Goal: Information Seeking & Learning: Learn about a topic

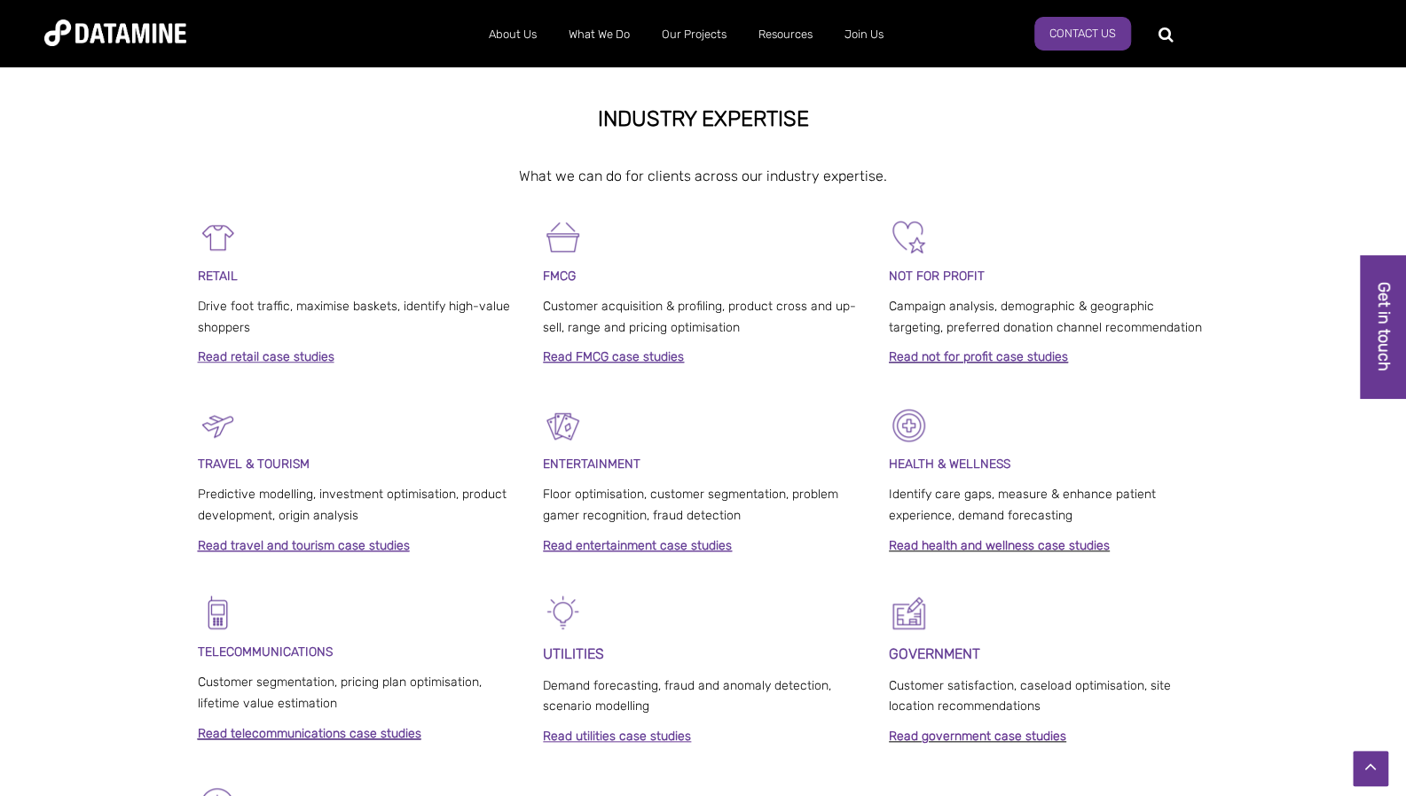
scroll to position [709, 0]
click at [1046, 545] on link "Read health and wellness case studies" at bounding box center [999, 544] width 221 height 15
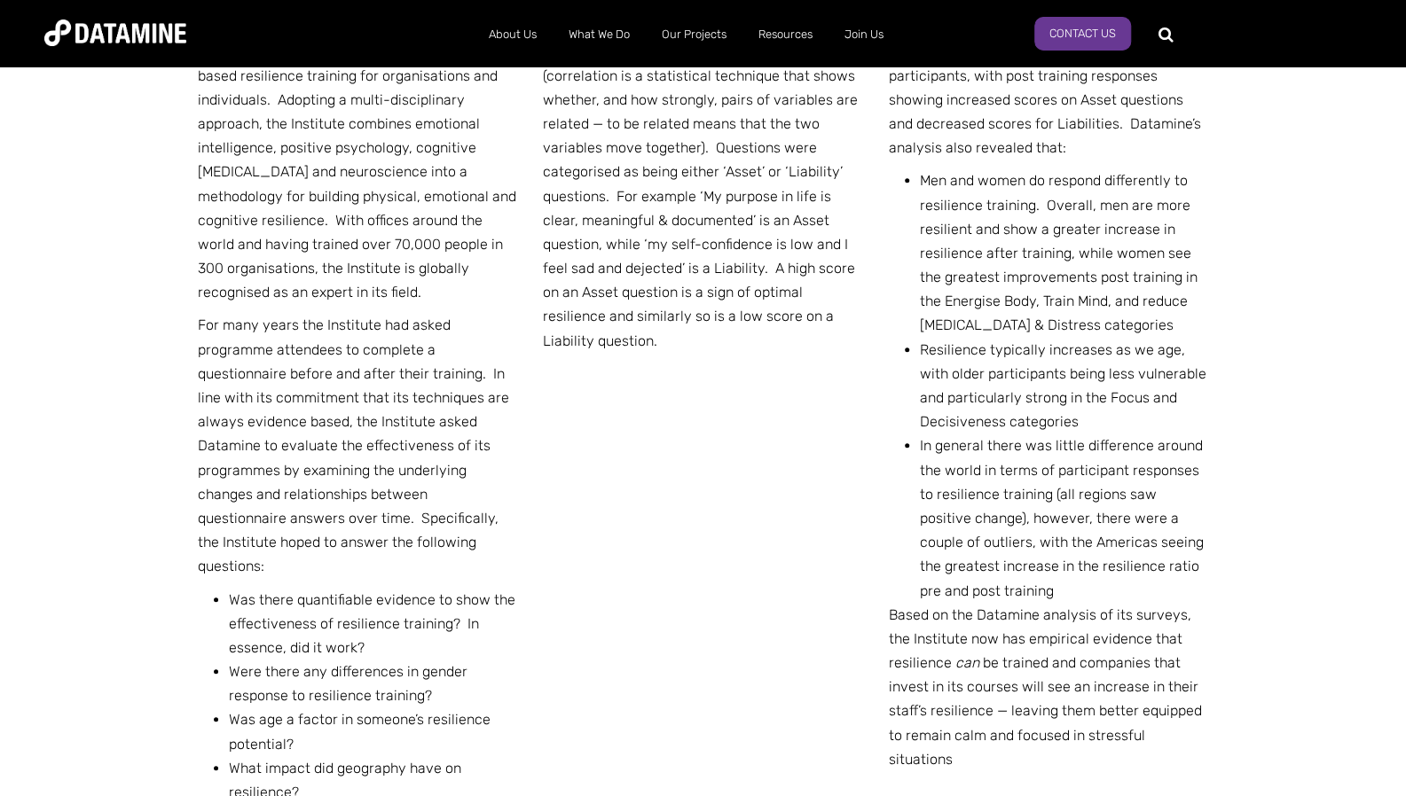
scroll to position [737, 0]
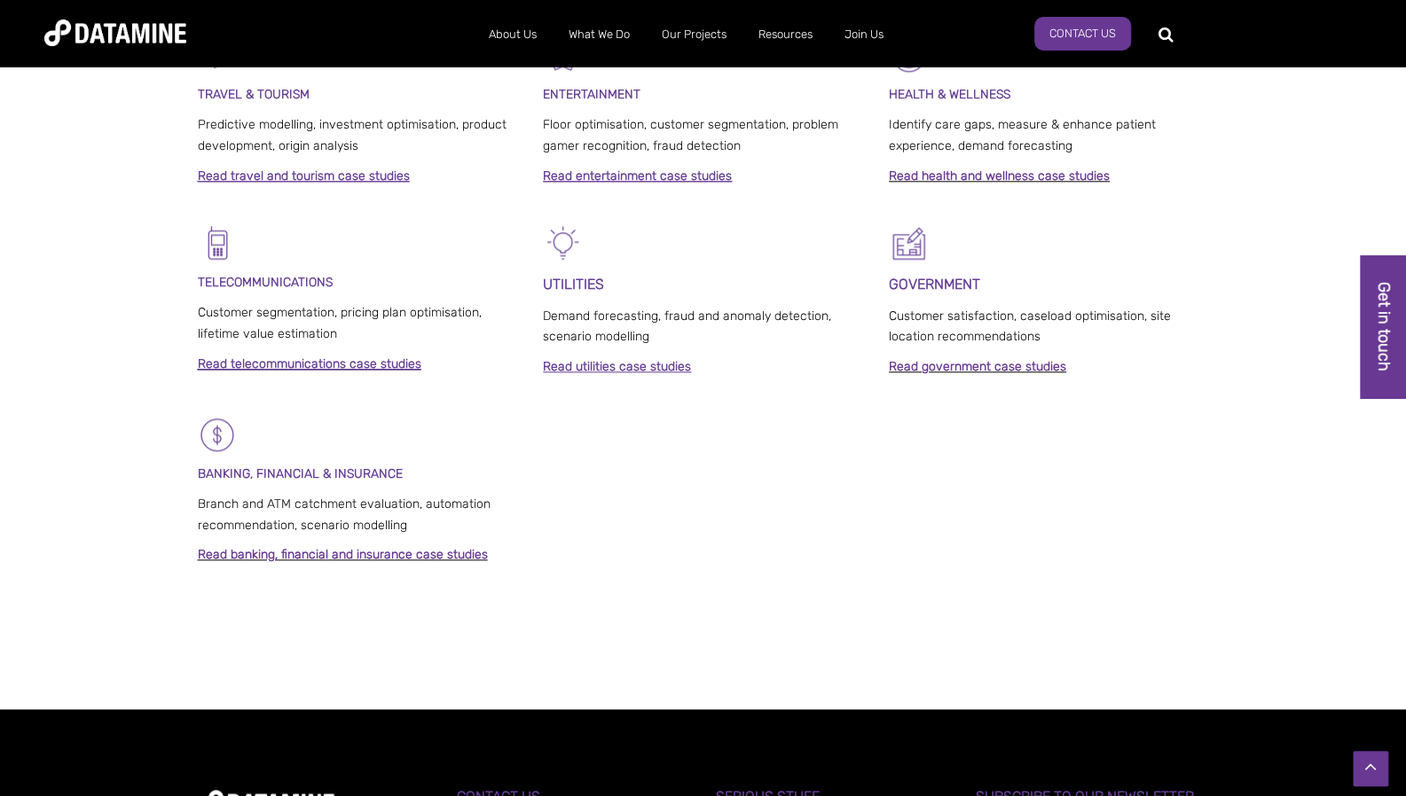
scroll to position [1079, 0]
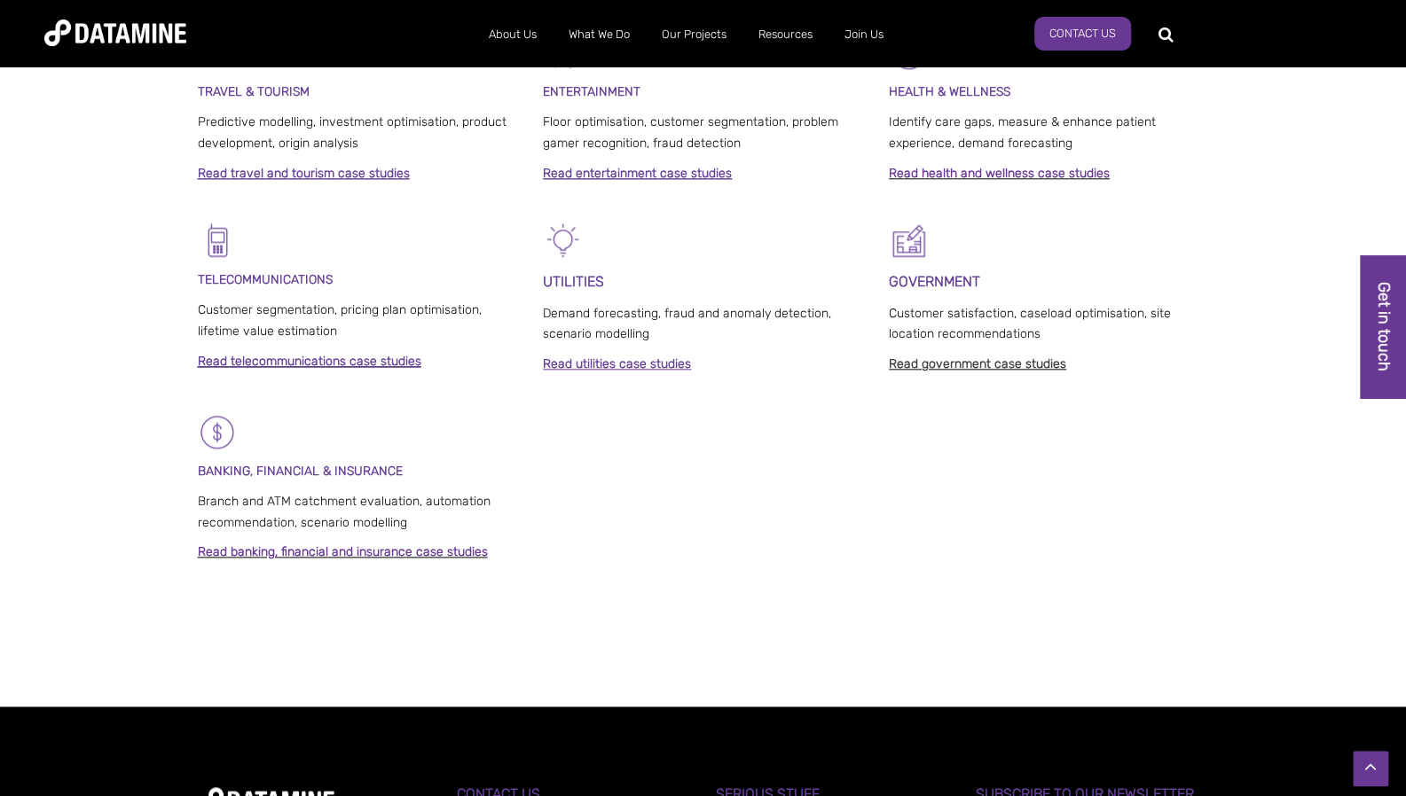
click at [940, 370] on link "Read government case studies" at bounding box center [977, 364] width 177 height 15
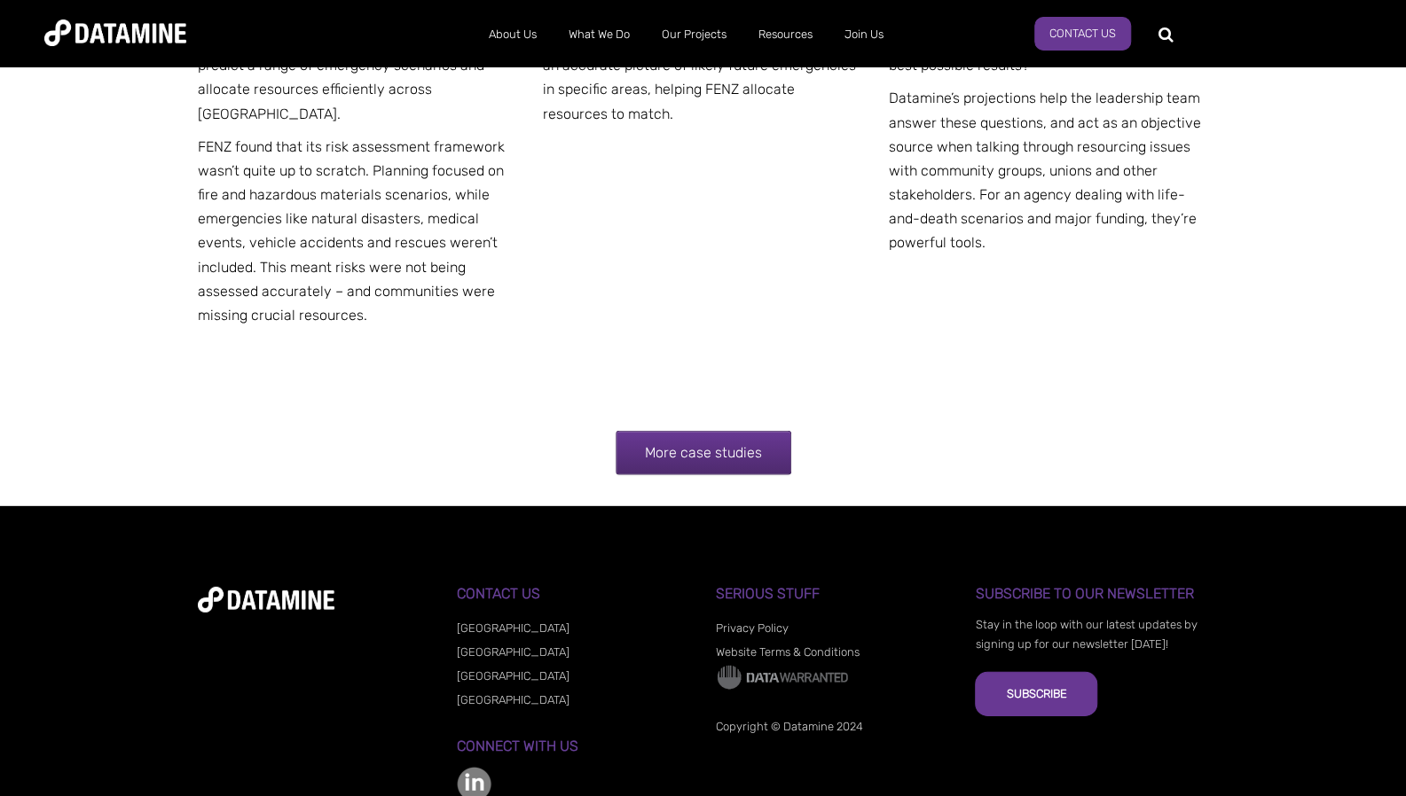
scroll to position [7234, 0]
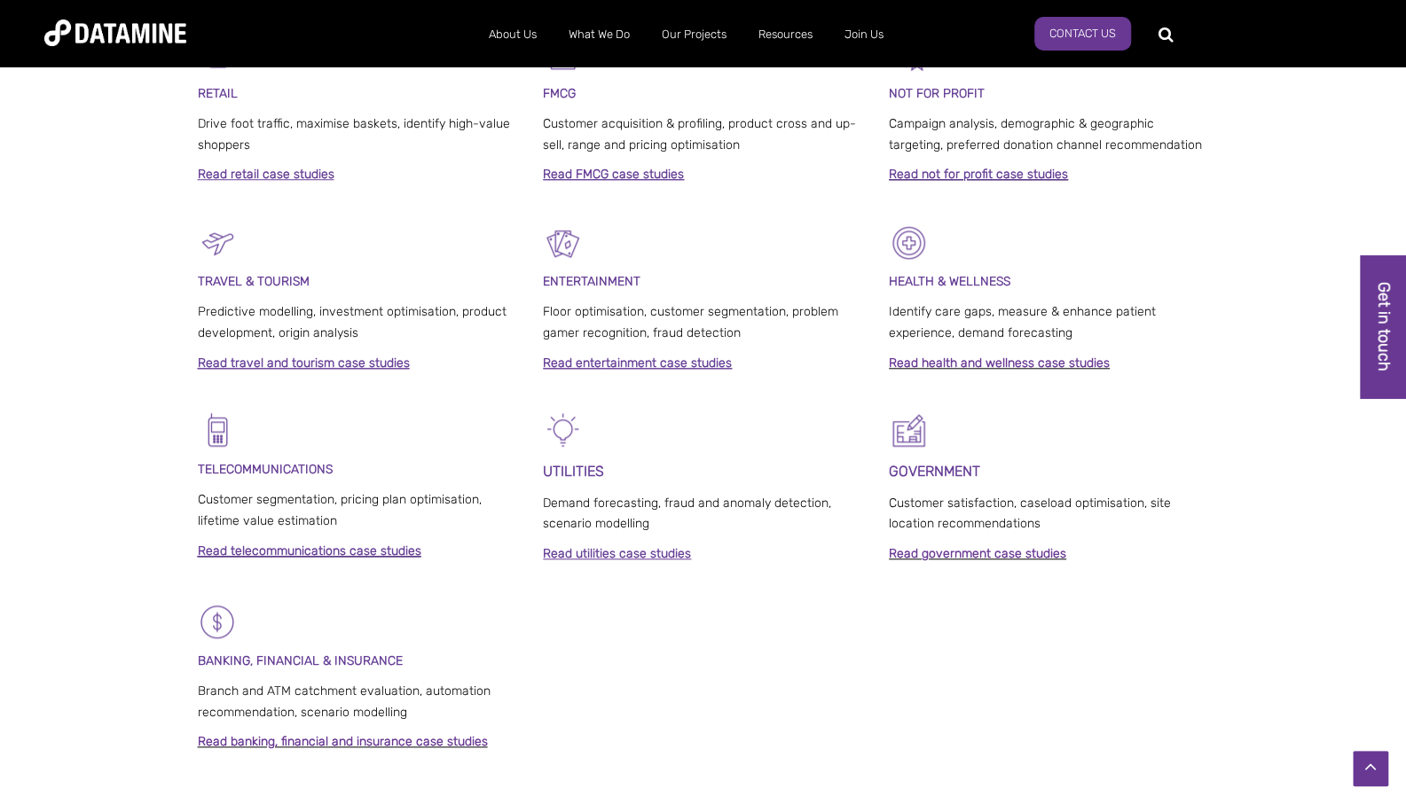
scroll to position [875, 0]
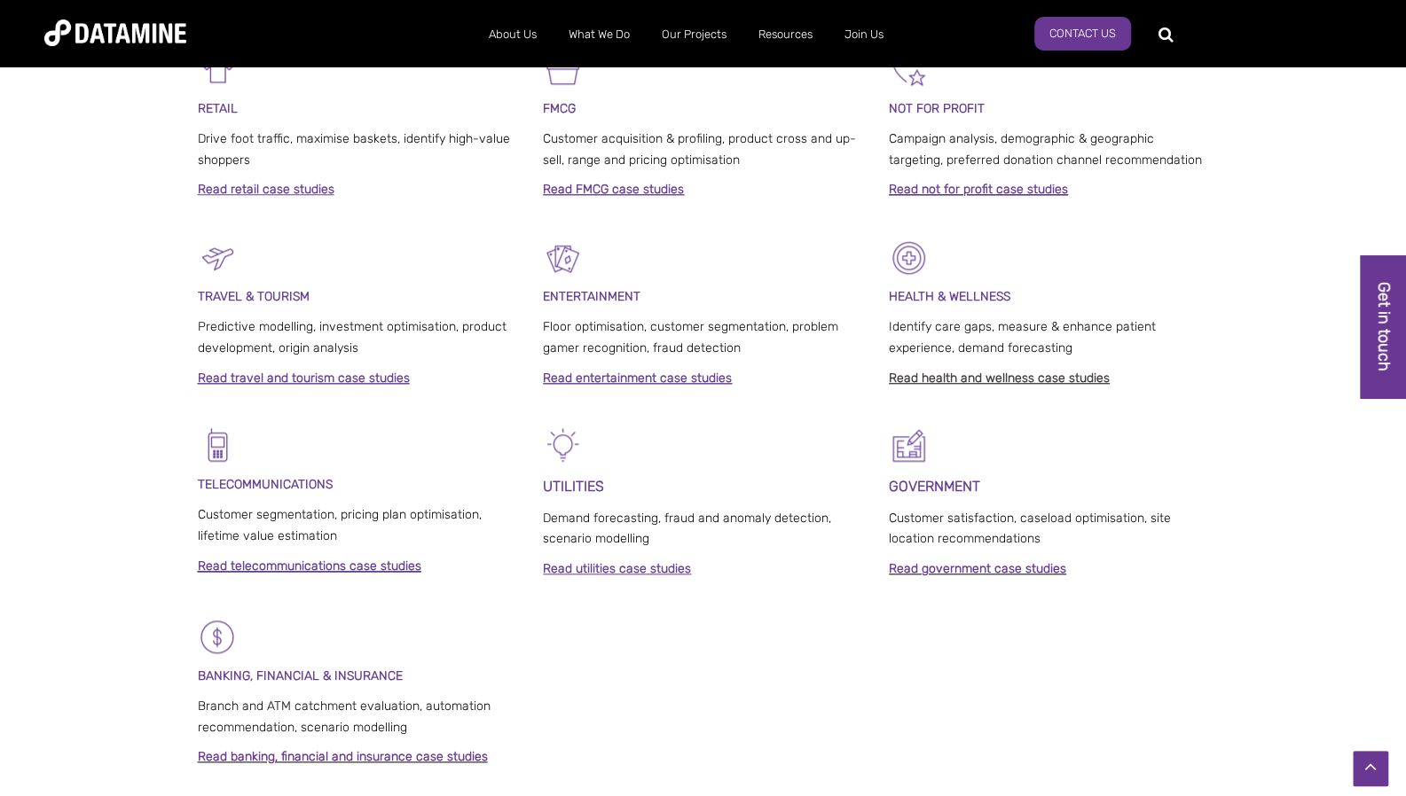
click at [1032, 377] on link "Read health and wellness case studies" at bounding box center [999, 378] width 221 height 15
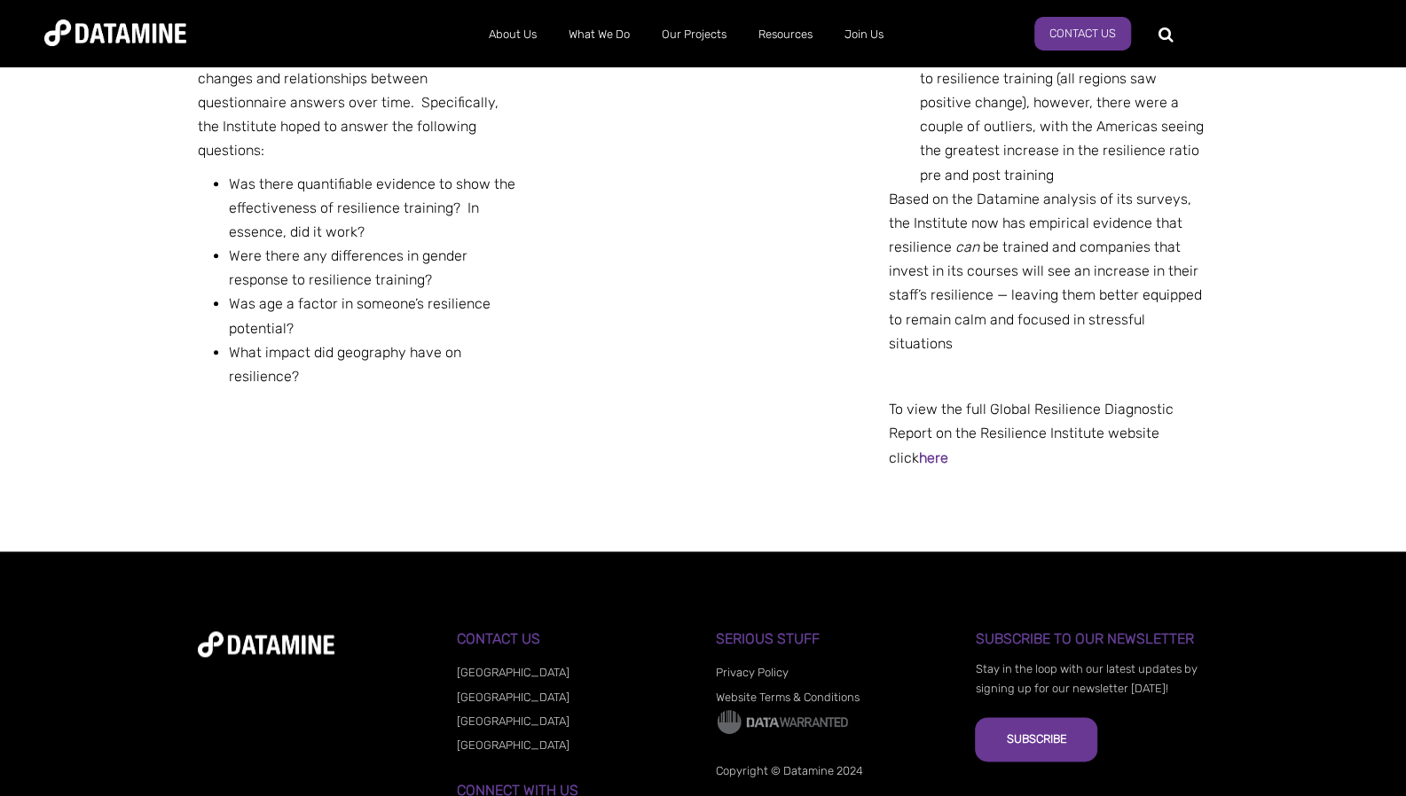
scroll to position [1259, 0]
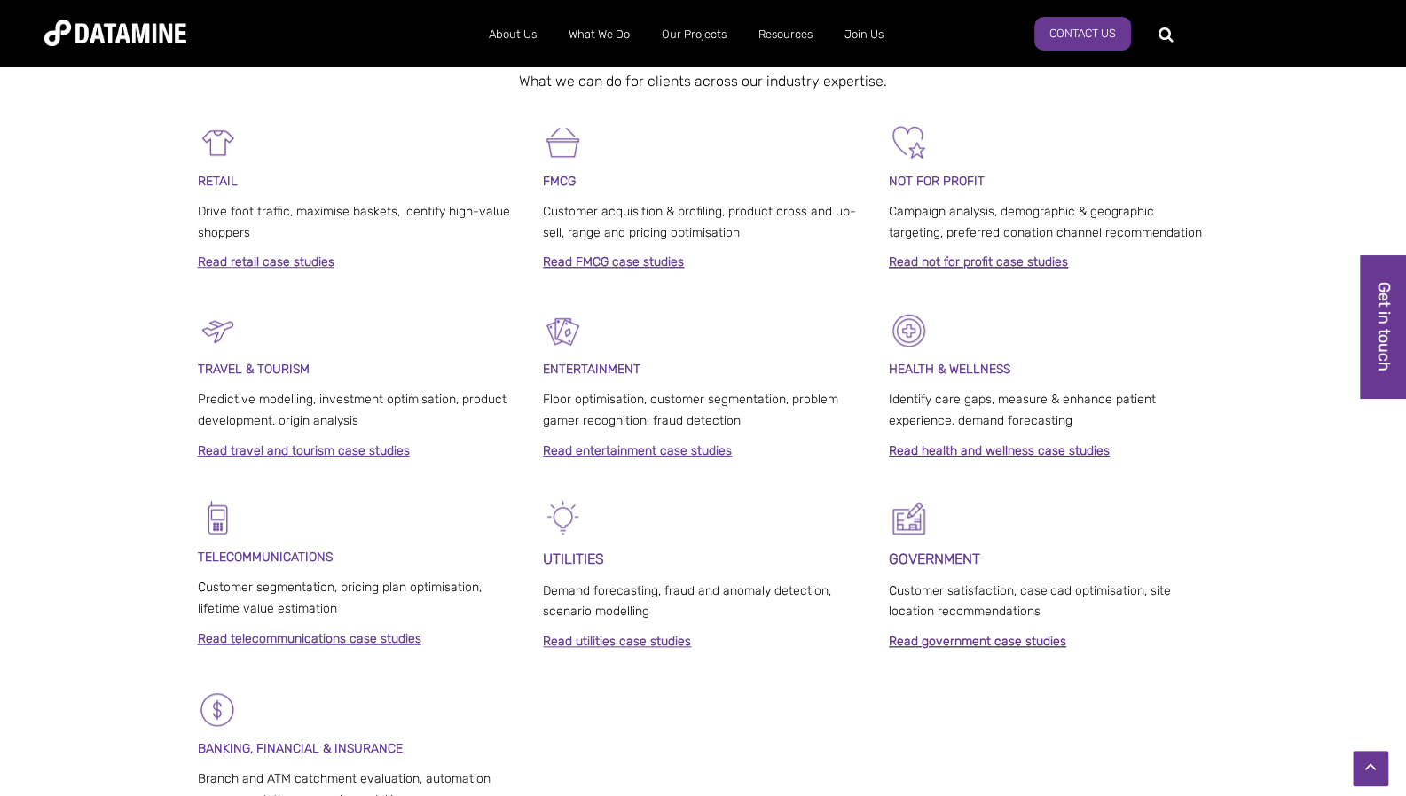
scroll to position [804, 0]
click at [969, 262] on link "Read not for profit case studies" at bounding box center [978, 260] width 179 height 15
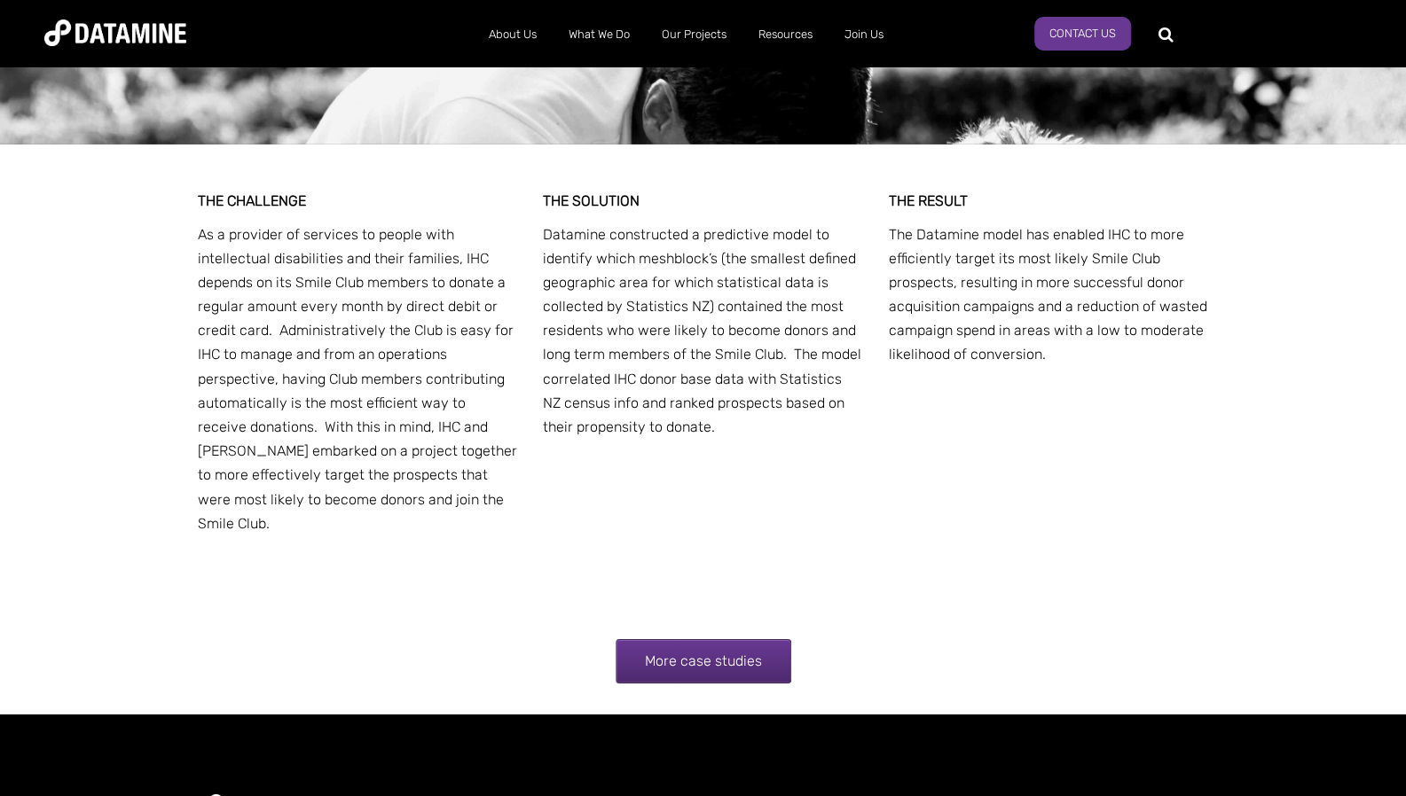
scroll to position [3224, 0]
